Goal: Information Seeking & Learning: Learn about a topic

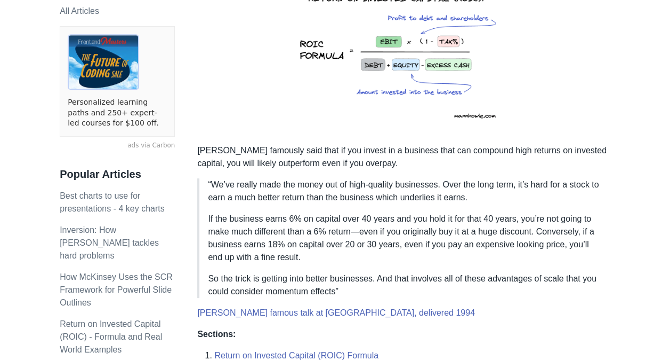
scroll to position [251, 0]
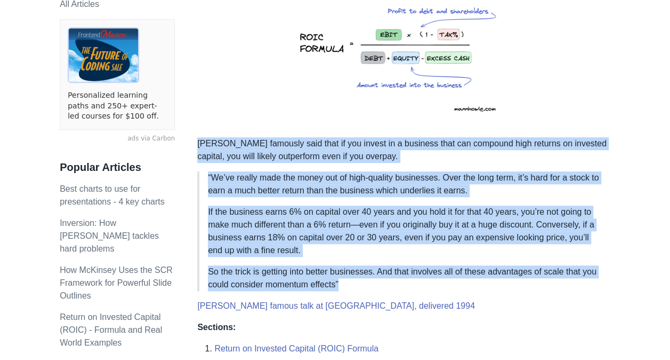
drag, startPoint x: 345, startPoint y: 288, endPoint x: 197, endPoint y: 139, distance: 209.0
drag, startPoint x: 197, startPoint y: 139, endPoint x: 228, endPoint y: 154, distance: 33.9
click at [228, 154] on p "[PERSON_NAME] famously said that if you invest in a business that can compound …" at bounding box center [403, 150] width 413 height 26
click at [265, 193] on p "“We’ve really made the money out of high-quality businesses. Over the long term…" at bounding box center [405, 184] width 394 height 26
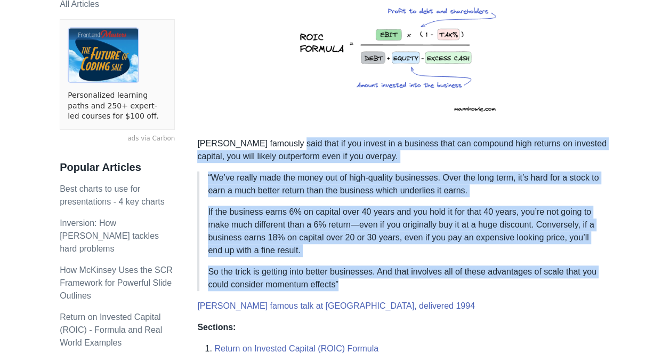
drag, startPoint x: 348, startPoint y: 289, endPoint x: 291, endPoint y: 141, distance: 158.9
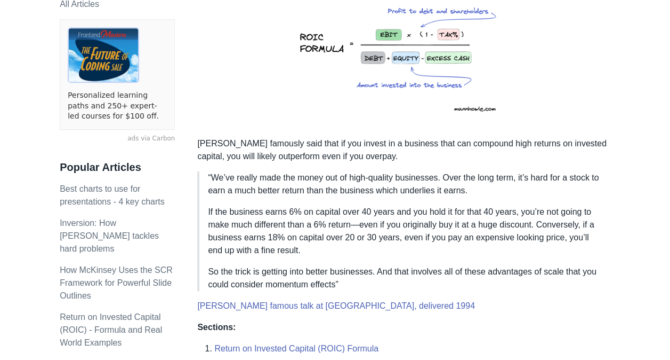
drag, startPoint x: 291, startPoint y: 141, endPoint x: 271, endPoint y: 139, distance: 20.3
click at [271, 139] on p "[PERSON_NAME] famously said that if you invest in a business that can compound …" at bounding box center [403, 150] width 413 height 26
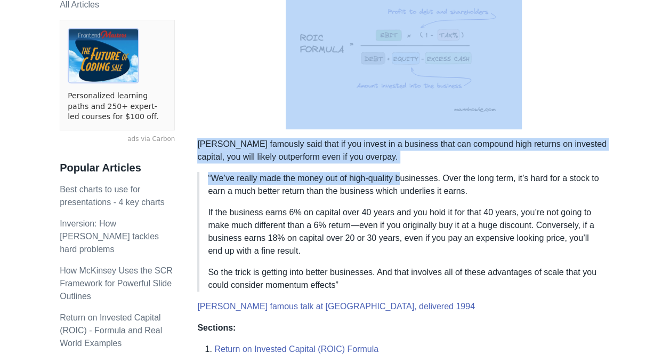
drag, startPoint x: 404, startPoint y: 163, endPoint x: 366, endPoint y: 121, distance: 57.0
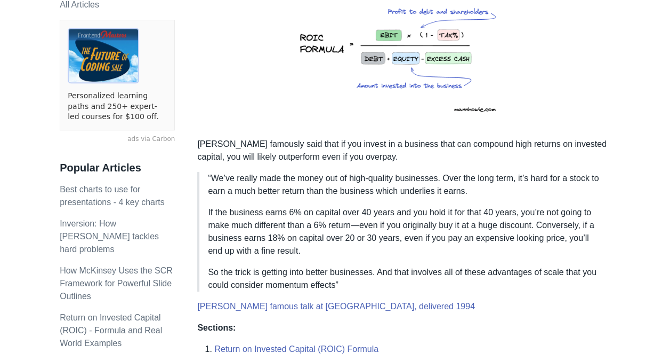
drag, startPoint x: 366, startPoint y: 121, endPoint x: 371, endPoint y: 190, distance: 69.5
click at [371, 190] on p "“We’ve really made the money out of high-quality businesses. Over the long term…" at bounding box center [405, 185] width 394 height 26
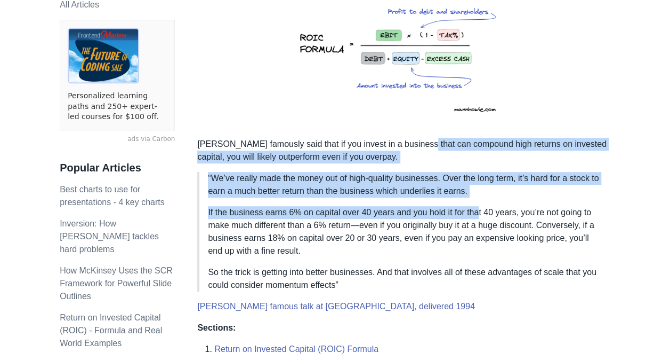
drag, startPoint x: 475, startPoint y: 196, endPoint x: 418, endPoint y: 136, distance: 82.6
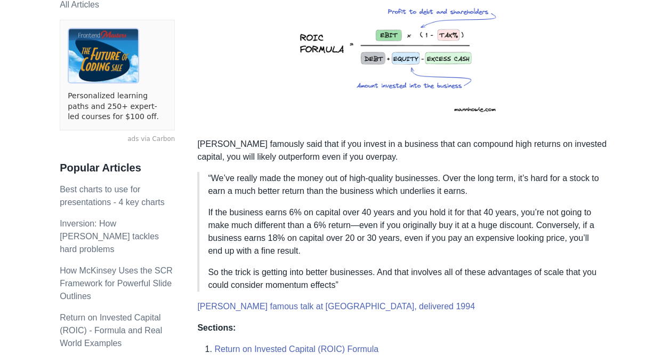
drag, startPoint x: 418, startPoint y: 136, endPoint x: 396, endPoint y: 140, distance: 22.7
click at [396, 140] on p "[PERSON_NAME] famously said that if you invest in a business that can compound …" at bounding box center [403, 151] width 413 height 26
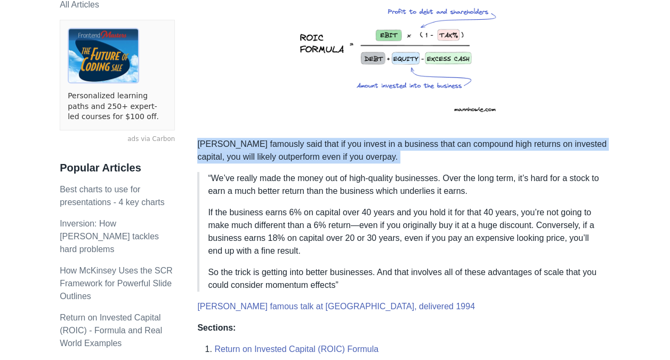
click at [396, 140] on p "[PERSON_NAME] famously said that if you invest in a business that can compound …" at bounding box center [403, 151] width 413 height 26
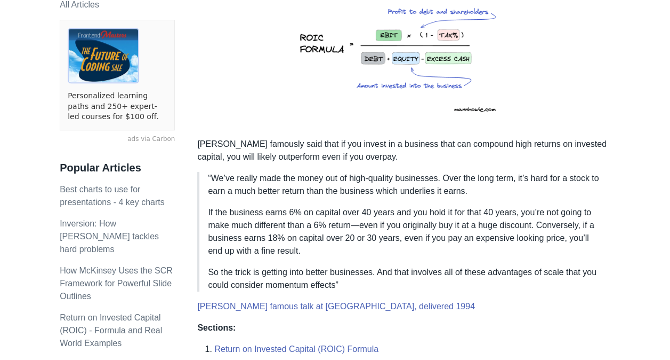
drag, startPoint x: 396, startPoint y: 140, endPoint x: 405, endPoint y: 165, distance: 27.3
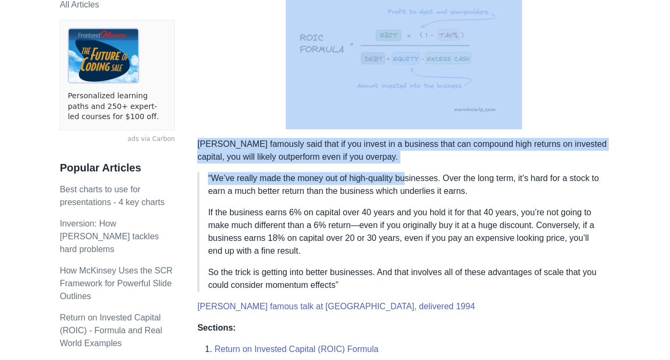
drag, startPoint x: 408, startPoint y: 169, endPoint x: 373, endPoint y: 120, distance: 59.8
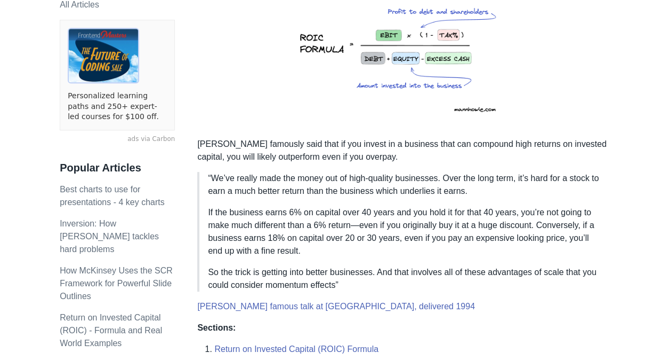
drag, startPoint x: 373, startPoint y: 120, endPoint x: 431, endPoint y: 190, distance: 90.6
click at [431, 190] on p "“We’ve really made the money out of high-quality businesses. Over the long term…" at bounding box center [405, 185] width 394 height 26
drag, startPoint x: 465, startPoint y: 198, endPoint x: 443, endPoint y: 162, distance: 43.1
click at [380, 234] on p "If the business earns 6% on capital over 40 years and you hold it for that 40 y…" at bounding box center [405, 231] width 394 height 51
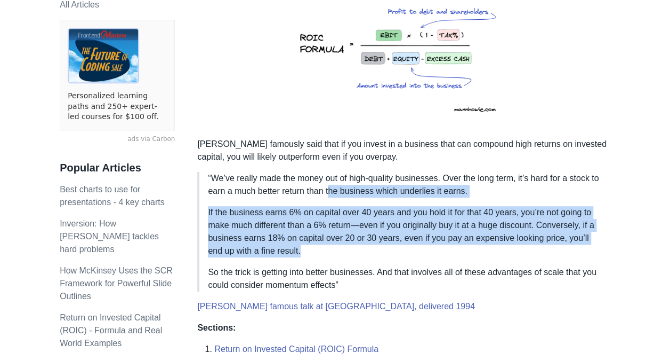
drag, startPoint x: 336, startPoint y: 253, endPoint x: 329, endPoint y: 193, distance: 60.7
click at [329, 193] on blockquote "“We’ve really made the money out of high-quality businesses. Over the long term…" at bounding box center [403, 231] width 413 height 119
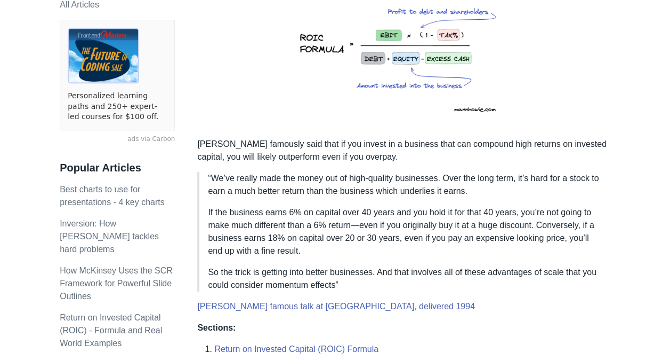
drag, startPoint x: 329, startPoint y: 193, endPoint x: 306, endPoint y: 186, distance: 23.5
click at [306, 186] on p "“We’ve really made the money out of high-quality businesses. Over the long term…" at bounding box center [405, 185] width 394 height 26
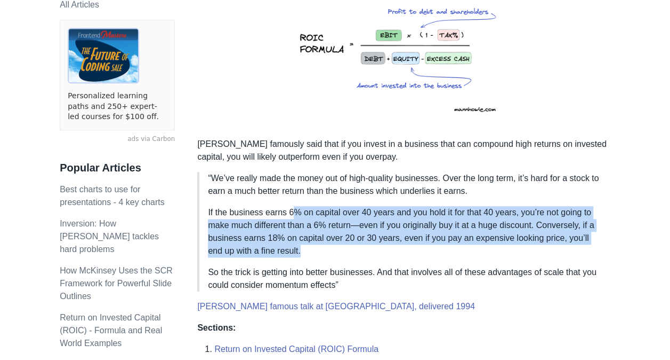
drag, startPoint x: 296, startPoint y: 250, endPoint x: 291, endPoint y: 209, distance: 41.4
click at [291, 209] on p "If the business earns 6% on capital over 40 years and you hold it for that 40 y…" at bounding box center [405, 231] width 394 height 51
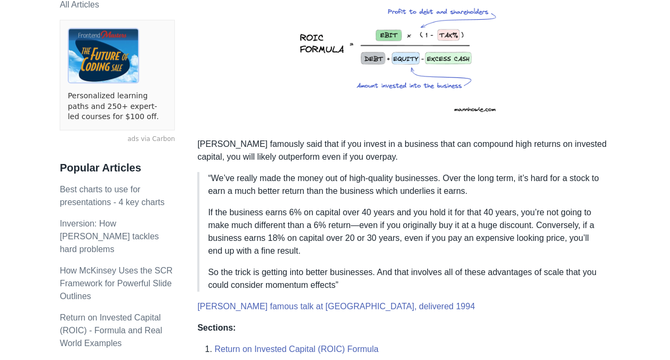
drag, startPoint x: 291, startPoint y: 209, endPoint x: 284, endPoint y: 208, distance: 7.5
click at [284, 208] on p "If the business earns 6% on capital over 40 years and you hold it for that 40 y…" at bounding box center [405, 231] width 394 height 51
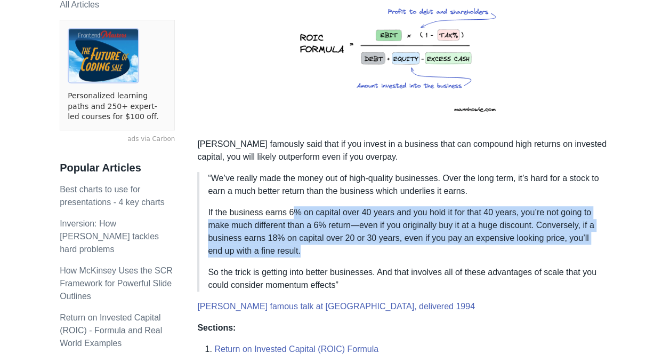
drag, startPoint x: 293, startPoint y: 251, endPoint x: 290, endPoint y: 203, distance: 48.1
click at [290, 203] on blockquote "“We’ve really made the money out of high-quality businesses. Over the long term…" at bounding box center [403, 231] width 413 height 119
drag, startPoint x: 290, startPoint y: 203, endPoint x: 314, endPoint y: 250, distance: 53.2
click at [314, 250] on p "If the business earns 6% on capital over 40 years and you hold it for that 40 y…" at bounding box center [405, 231] width 394 height 51
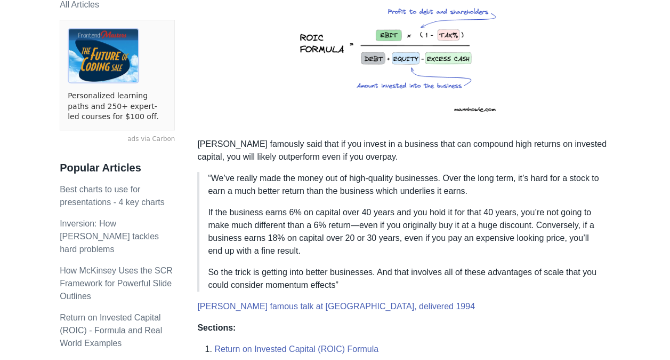
click at [313, 266] on p "So the trick is getting into better businesses. And that involves all of these …" at bounding box center [405, 279] width 394 height 26
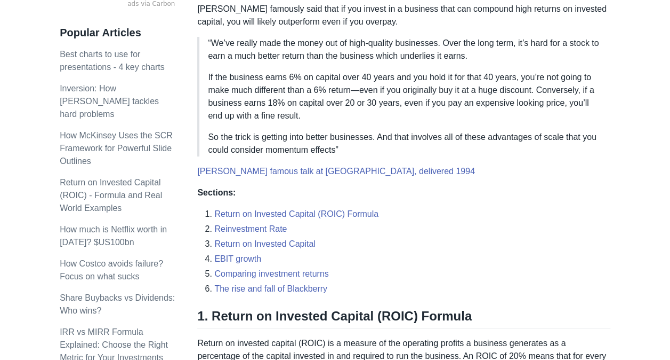
scroll to position [386, 0]
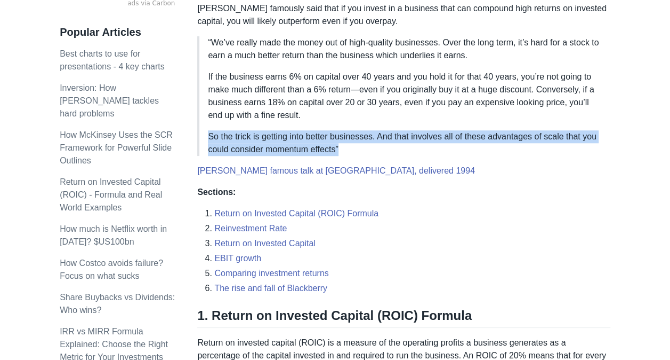
drag, startPoint x: 342, startPoint y: 147, endPoint x: 321, endPoint y: 108, distance: 44.1
click at [321, 108] on blockquote "“We’ve really made the money out of high-quality businesses. Over the long term…" at bounding box center [403, 95] width 413 height 119
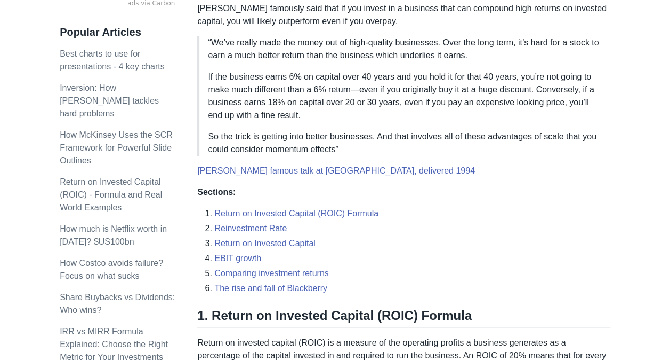
drag, startPoint x: 321, startPoint y: 108, endPoint x: 294, endPoint y: 105, distance: 27.4
click at [294, 105] on p "If the business earns 6% on capital over 40 years and you hold it for that 40 y…" at bounding box center [405, 95] width 394 height 51
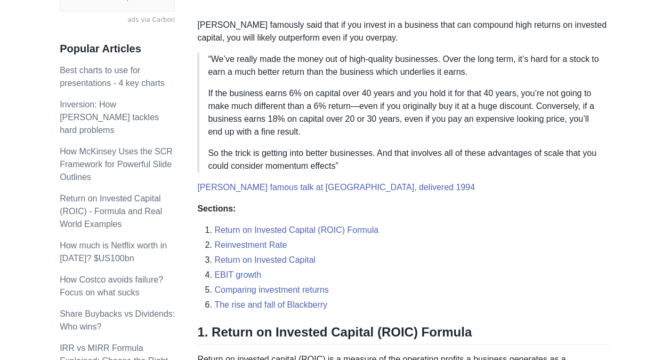
scroll to position [369, 0]
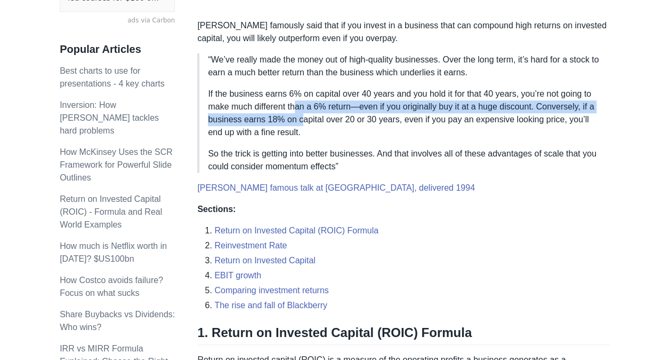
drag, startPoint x: 294, startPoint y: 107, endPoint x: 298, endPoint y: 125, distance: 18.5
click at [298, 125] on p "If the business earns 6% on capital over 40 years and you hold it for that 40 y…" at bounding box center [405, 112] width 394 height 51
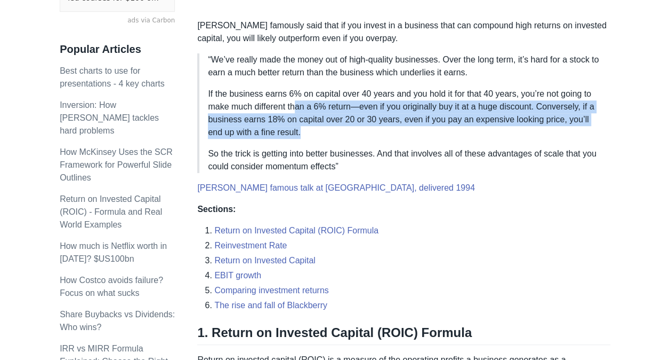
drag, startPoint x: 298, startPoint y: 125, endPoint x: 298, endPoint y: 137, distance: 11.7
click at [298, 137] on p "If the business earns 6% on capital over 40 years and you hold it for that 40 y…" at bounding box center [405, 112] width 394 height 51
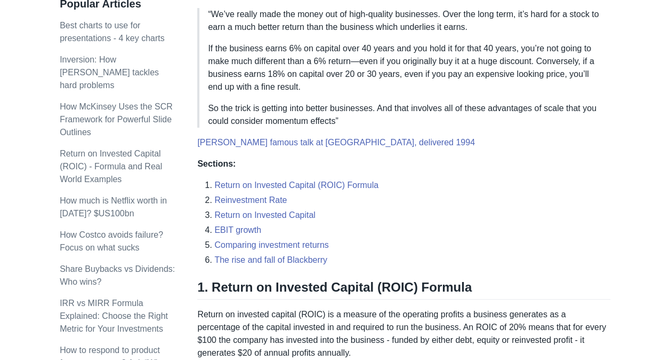
click at [296, 102] on p "So the trick is getting into better businesses. And that involves all of these …" at bounding box center [405, 115] width 394 height 26
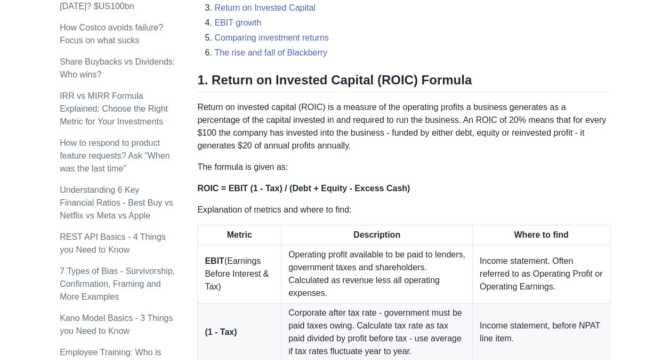
scroll to position [626, 0]
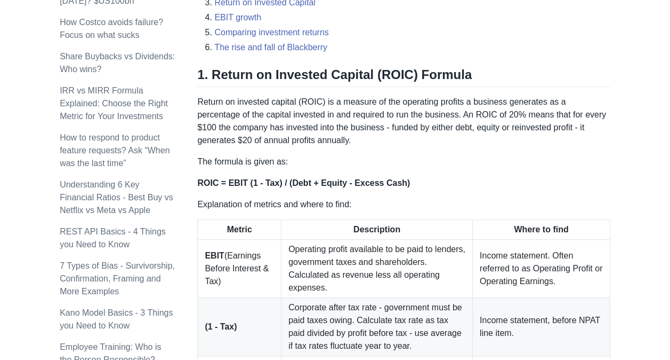
click at [302, 135] on p "Return on invested capital (ROIC) is a measure of the operating profits a busin…" at bounding box center [403, 120] width 413 height 51
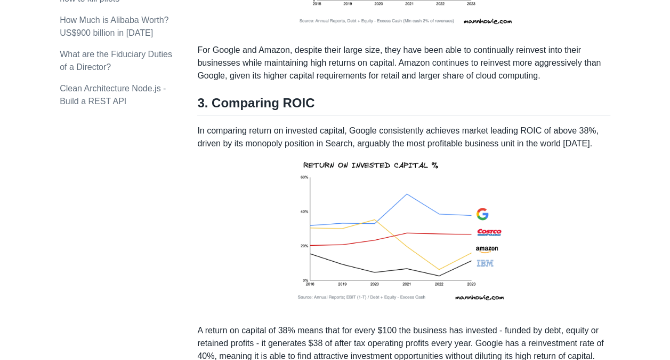
scroll to position [1453, 0]
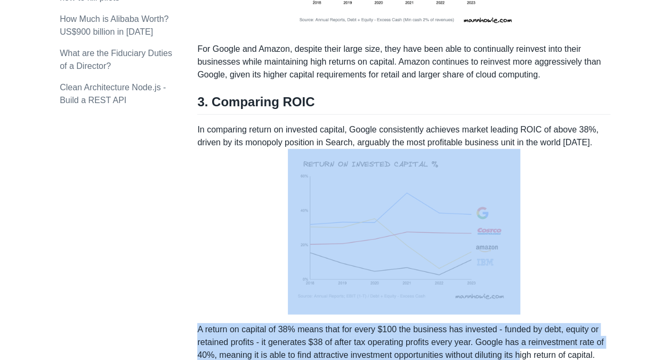
drag, startPoint x: 524, startPoint y: 338, endPoint x: 523, endPoint y: 285, distance: 53.4
click at [523, 285] on div "High quality businesses are those that can generate high returns on invested ca…" at bounding box center [403, 108] width 413 height 2746
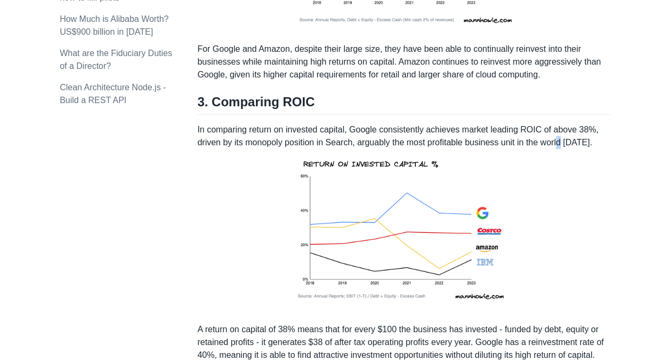
drag, startPoint x: 523, startPoint y: 285, endPoint x: 561, endPoint y: 129, distance: 160.4
click at [561, 129] on p "In comparing return on invested capital, Google consistently achieves market le…" at bounding box center [403, 218] width 413 height 191
drag, startPoint x: 561, startPoint y: 129, endPoint x: 540, endPoint y: 153, distance: 31.4
click at [540, 153] on p "In comparing return on invested capital, Google consistently achieves market le…" at bounding box center [403, 218] width 413 height 191
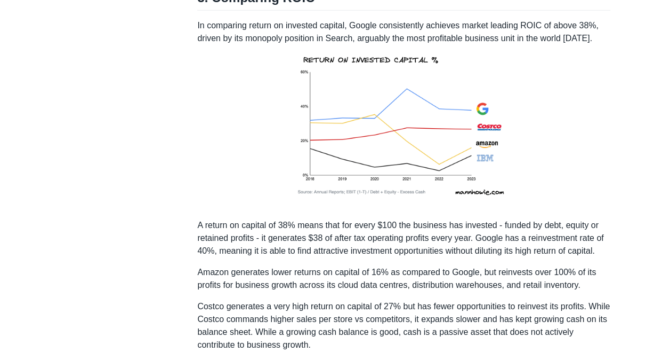
scroll to position [1558, 0]
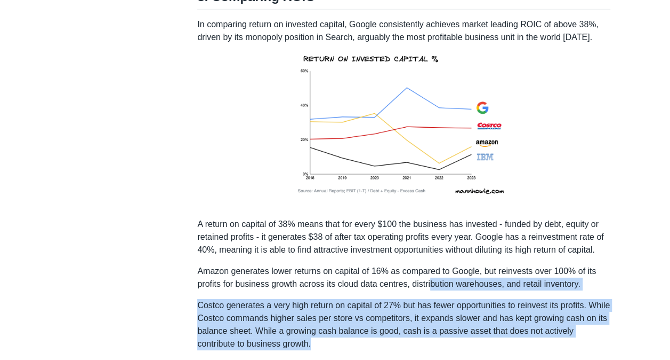
drag, startPoint x: 446, startPoint y: 323, endPoint x: 430, endPoint y: 263, distance: 62.0
click at [430, 263] on div "High quality businesses are those that can generate high returns on invested ca…" at bounding box center [403, 3] width 413 height 2746
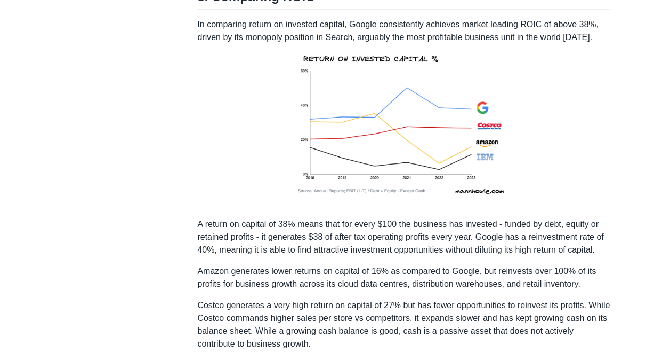
drag, startPoint x: 430, startPoint y: 263, endPoint x: 372, endPoint y: 265, distance: 58.2
click at [372, 265] on p "Amazon generates lower returns on capital of 16% as compared to Google, but rei…" at bounding box center [403, 278] width 413 height 26
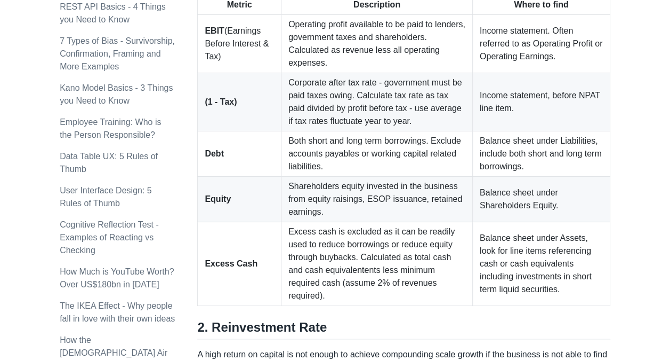
scroll to position [778, 0]
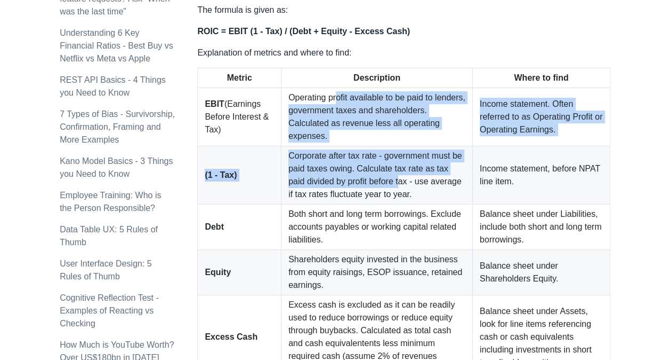
drag, startPoint x: 318, startPoint y: 109, endPoint x: 368, endPoint y: 198, distance: 102.2
click at [368, 198] on tbody "EBIT (Earnings Before Interest & Tax) Operating profit available to be paid to …" at bounding box center [404, 233] width 413 height 291
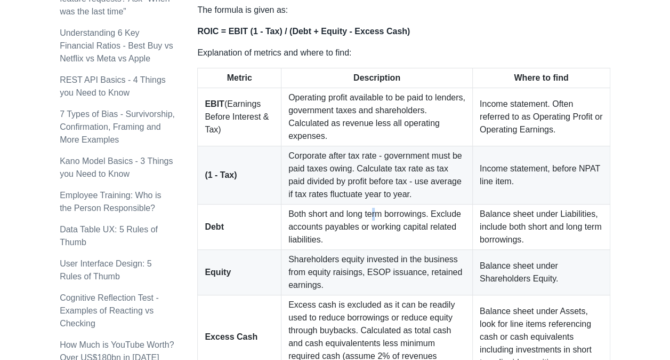
drag, startPoint x: 368, startPoint y: 198, endPoint x: 357, endPoint y: 224, distance: 27.5
click at [357, 224] on td "Both short and long term borrowings. Exclude accounts payables or working capit…" at bounding box center [377, 226] width 191 height 45
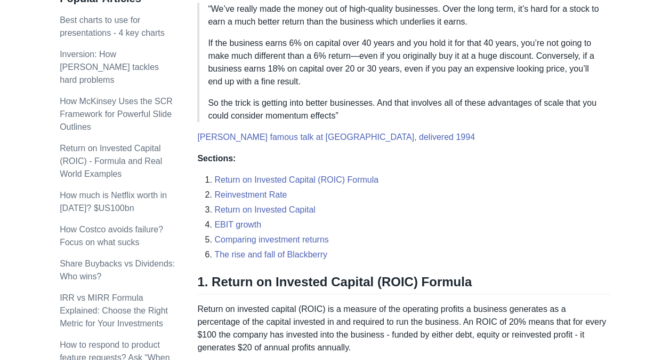
scroll to position [373, 0]
